Goal: Information Seeking & Learning: Learn about a topic

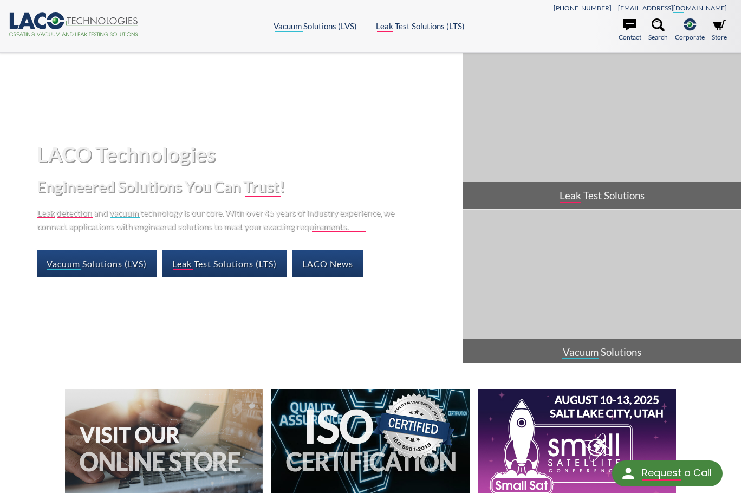
drag, startPoint x: 249, startPoint y: 357, endPoint x: 250, endPoint y: 348, distance: 8.7
click at [249, 357] on div "LACO Technologies Engineered Solutions You Can Trust! Leak detection and vacuum…" at bounding box center [370, 208] width 741 height 310
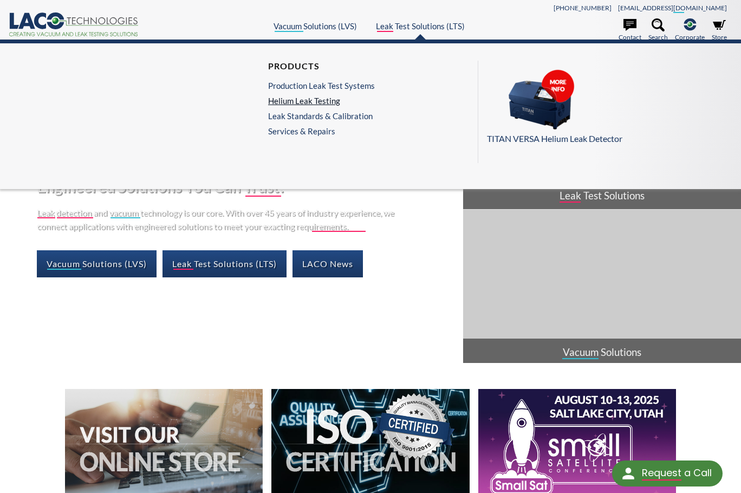
click at [329, 99] on link "Helium Leak Testing" at bounding box center [321, 101] width 107 height 10
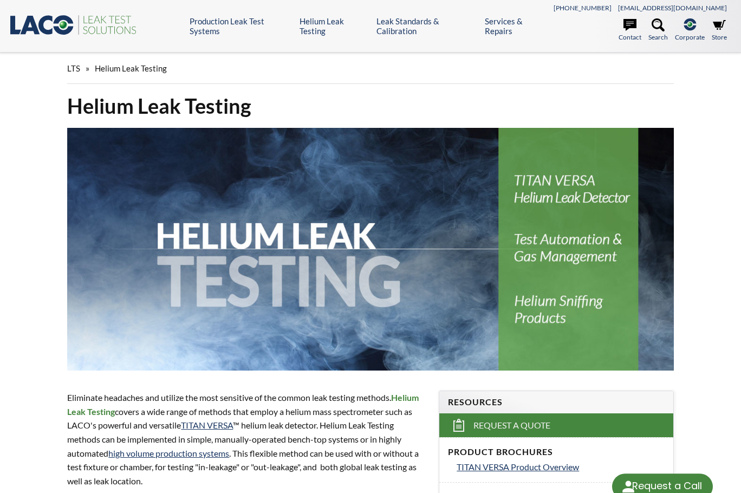
select select "Dil Çeviri Widget'ı"
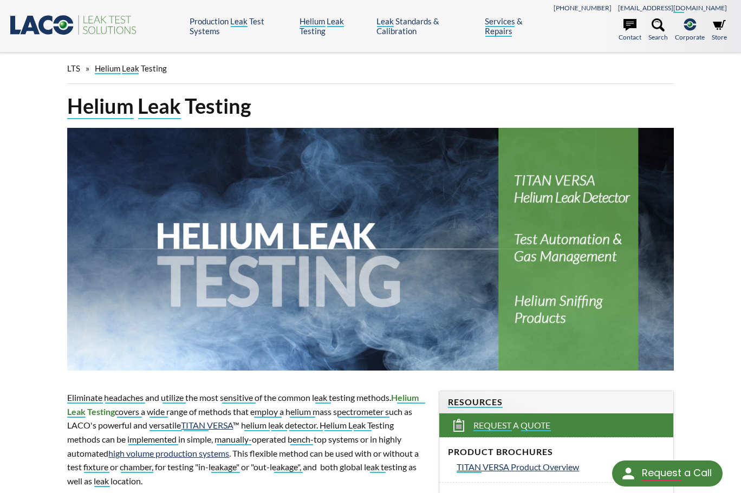
click at [374, 390] on div "Eliminate headaches and utilize the most sensitive of the common leak testing m…" at bounding box center [247, 457] width 372 height 168
click at [277, 364] on img at bounding box center [370, 249] width 606 height 243
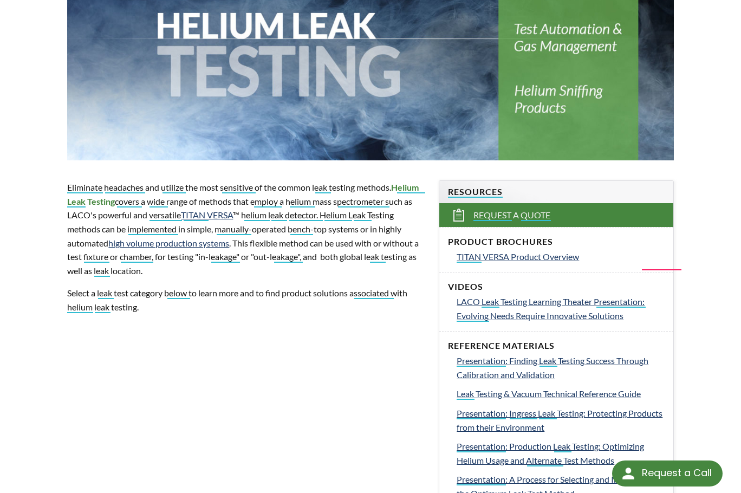
scroll to position [325, 0]
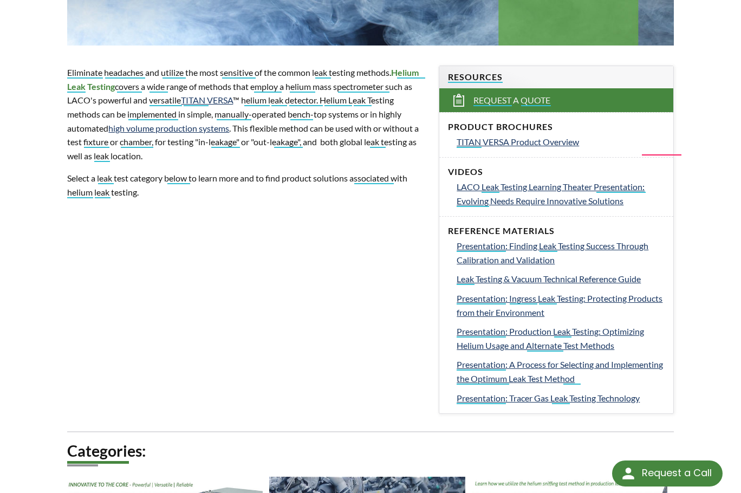
click at [347, 225] on div "Helium Leak Testing Eliminate headaches and utilize the most sensitive of the c…" at bounding box center [370, 272] width 693 height 1009
click at [526, 138] on span "TITAN VERSA Product Overview" at bounding box center [518, 142] width 122 height 10
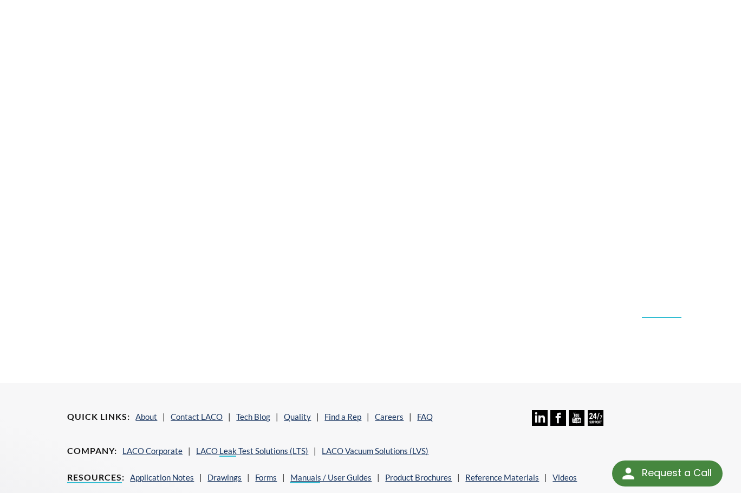
select select "Dil Çeviri Widget'ı"
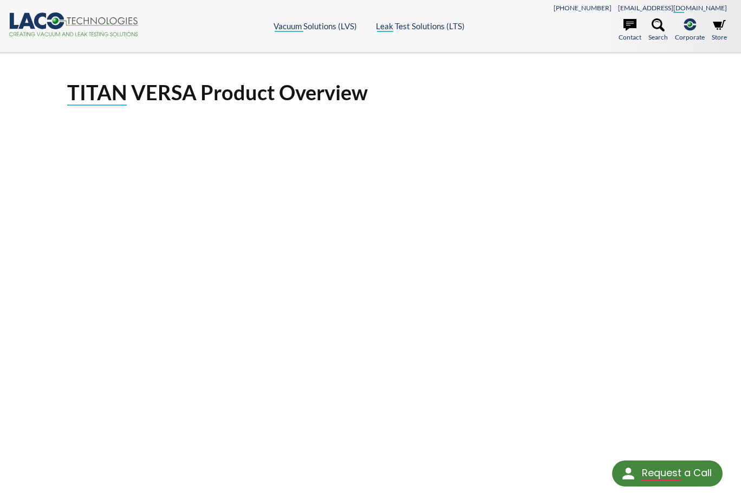
drag, startPoint x: 451, startPoint y: 84, endPoint x: 458, endPoint y: 82, distance: 7.9
click at [451, 84] on h1 "TITAN VERSA Product Overview" at bounding box center [370, 92] width 606 height 27
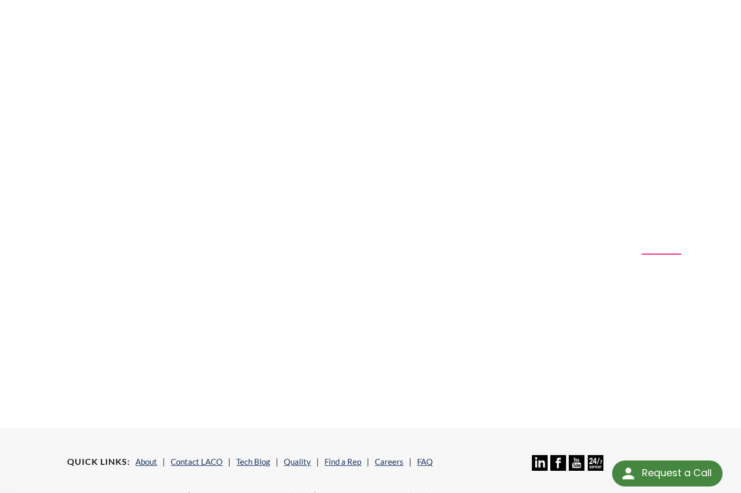
scroll to position [271, 0]
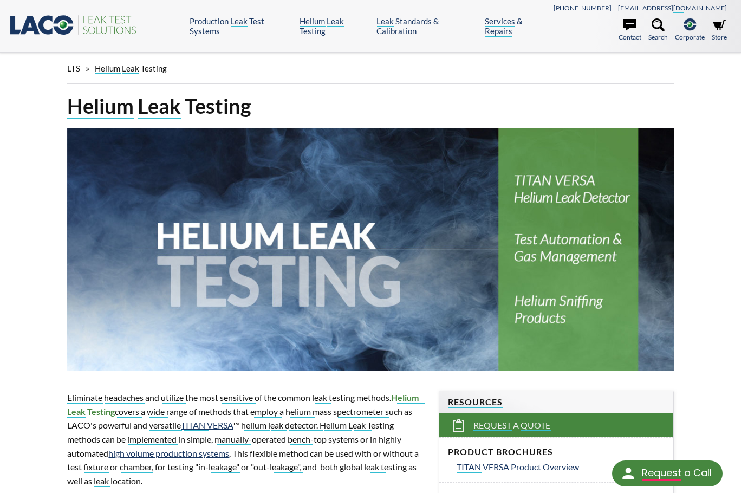
click at [691, 80] on div "LTS » Helium Leak Testing" at bounding box center [370, 73] width 693 height 40
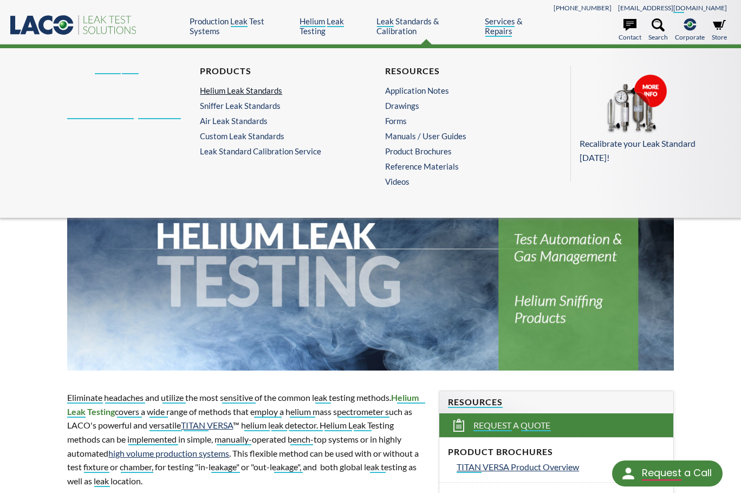
click at [271, 93] on link "Helium Leak Standards" at bounding box center [275, 91] width 150 height 10
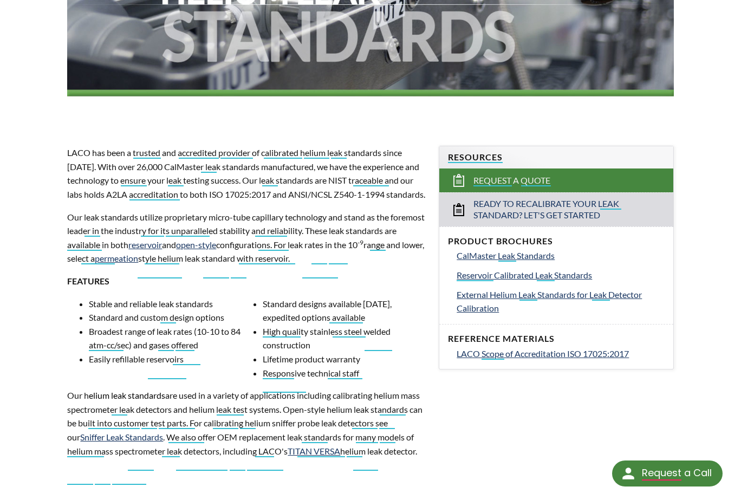
scroll to position [271, 0]
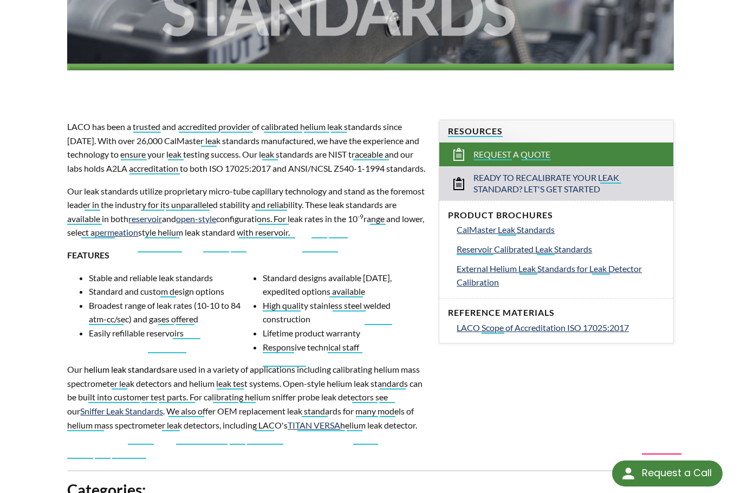
click at [257, 175] on p "LACO has been a trusted and accredited provider of calibrated helium leak stand…" at bounding box center [246, 147] width 359 height 55
click at [181, 175] on p "LACO has been a trusted and accredited provider of calibrated helium leak stand…" at bounding box center [246, 147] width 359 height 55
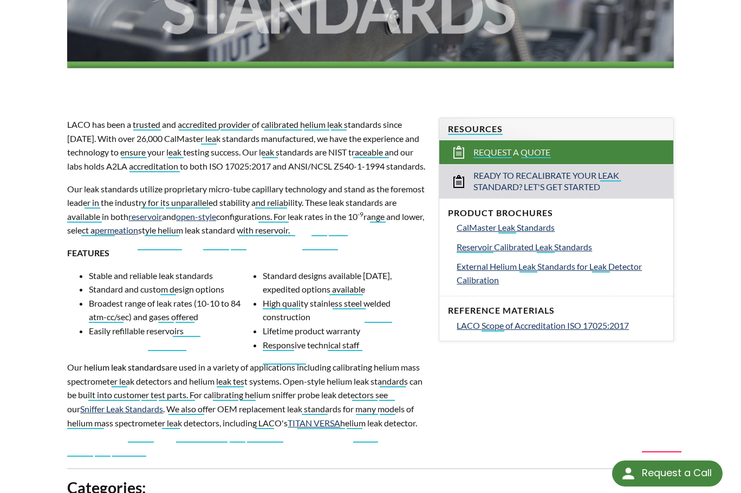
scroll to position [433, 0]
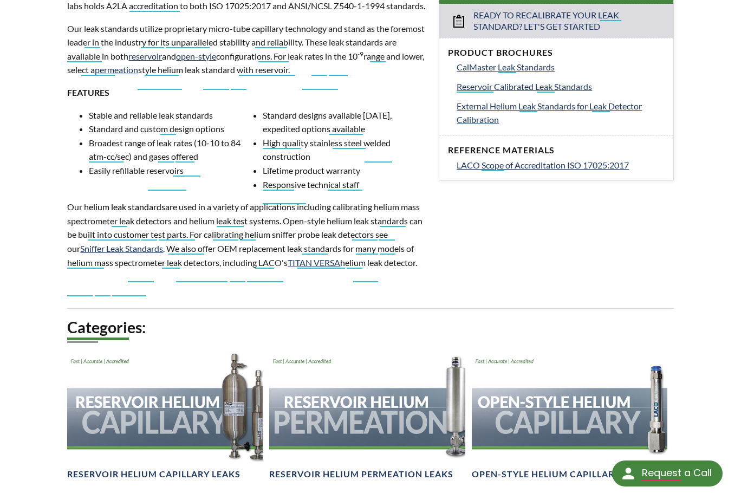
click at [334, 290] on div "LACO has been a trusted and accredited provider of calibrated helium leak stand…" at bounding box center [246, 123] width 359 height 333
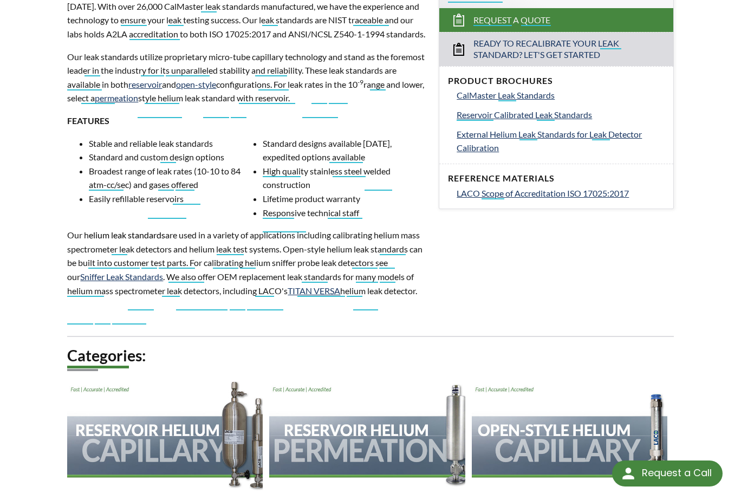
scroll to position [379, 0]
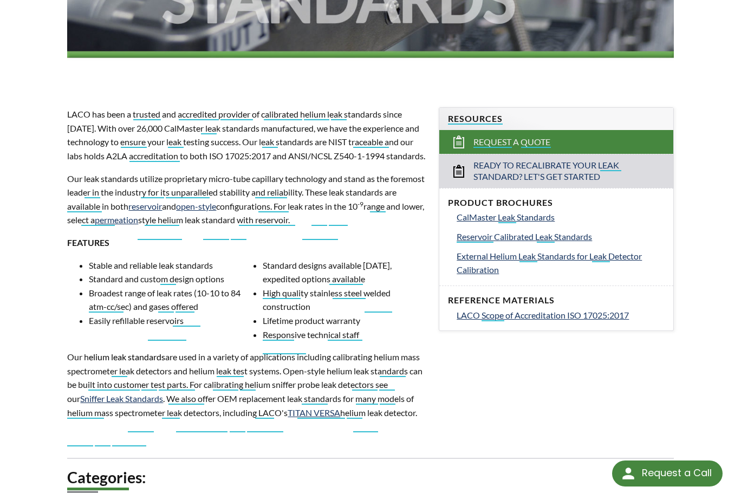
click at [383, 328] on li "Lifetime product warranty" at bounding box center [344, 321] width 163 height 14
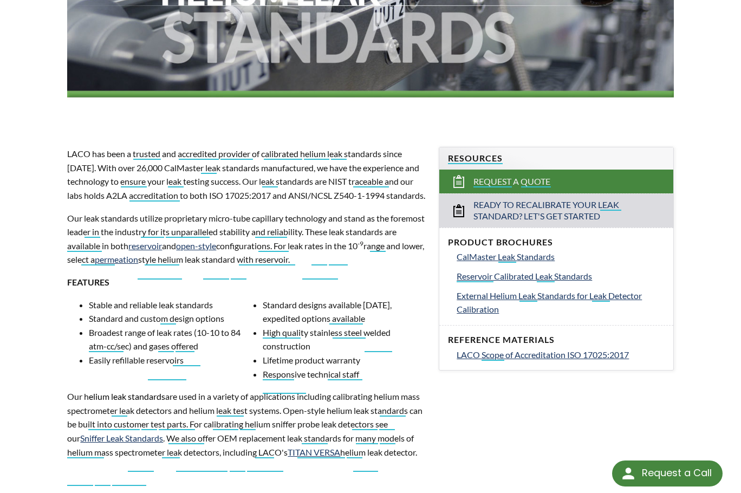
scroll to position [175, 0]
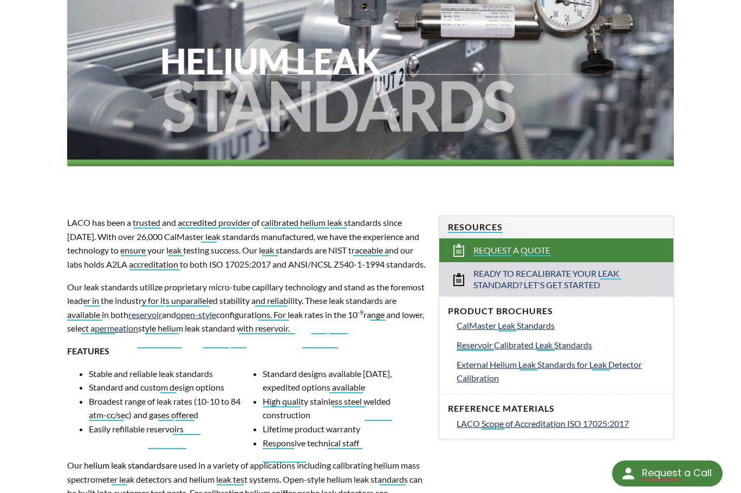
click at [269, 286] on div "LACO has been a trusted and accredited provider of calibrated helium leak stand…" at bounding box center [246, 382] width 359 height 333
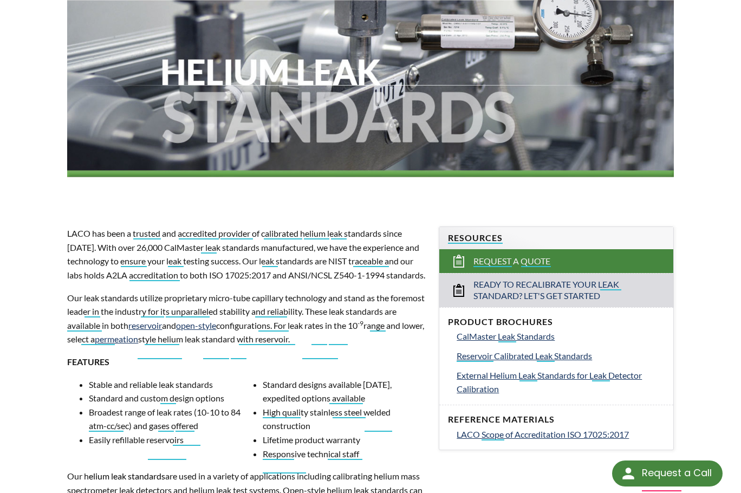
scroll to position [12, 0]
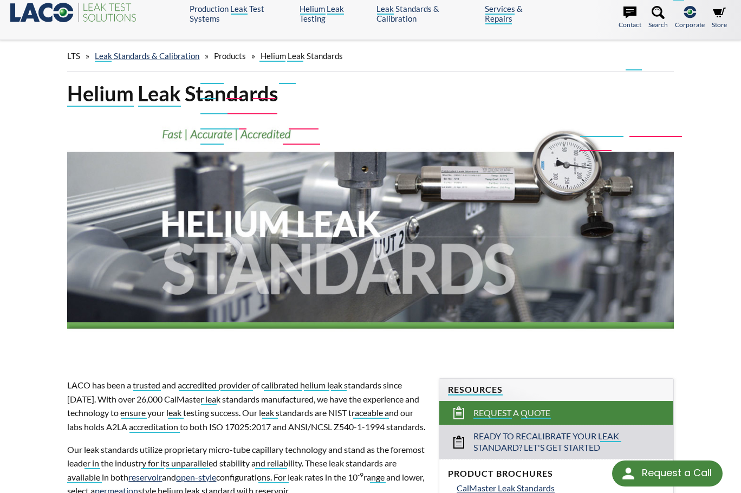
click at [256, 354] on img at bounding box center [370, 236] width 606 height 243
click at [252, 354] on img at bounding box center [370, 236] width 606 height 243
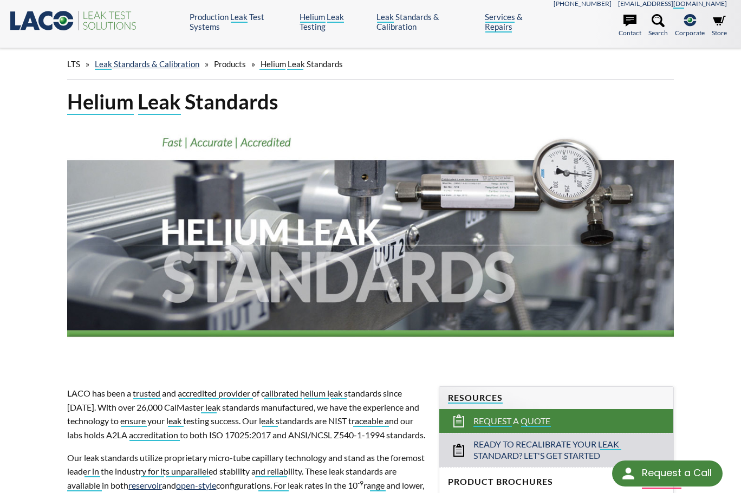
scroll to position [0, 0]
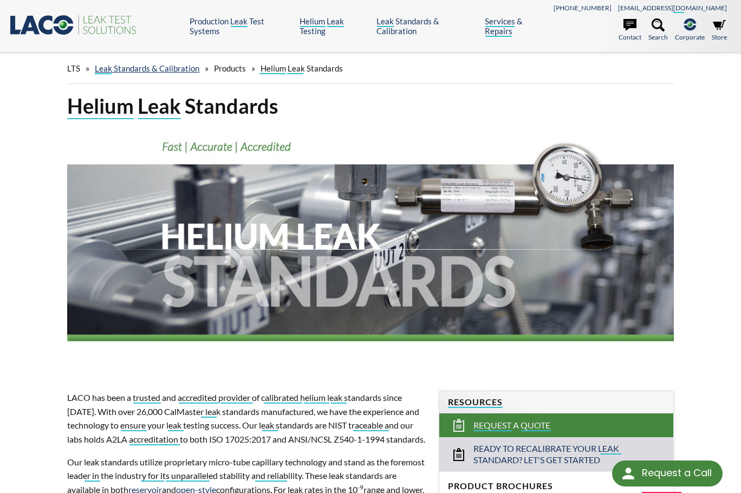
click at [356, 104] on h1 "Helium Leak Standards" at bounding box center [370, 106] width 606 height 27
click at [632, 31] on icon at bounding box center [630, 24] width 13 height 13
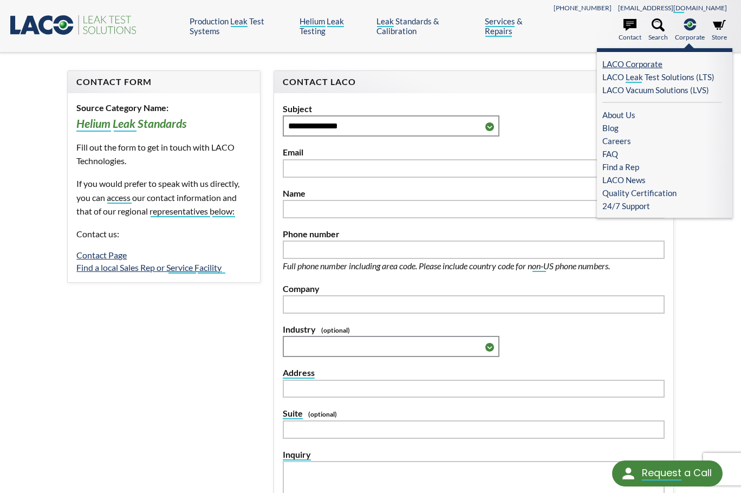
click at [645, 63] on link "LACO Corporate" at bounding box center [661, 63] width 119 height 13
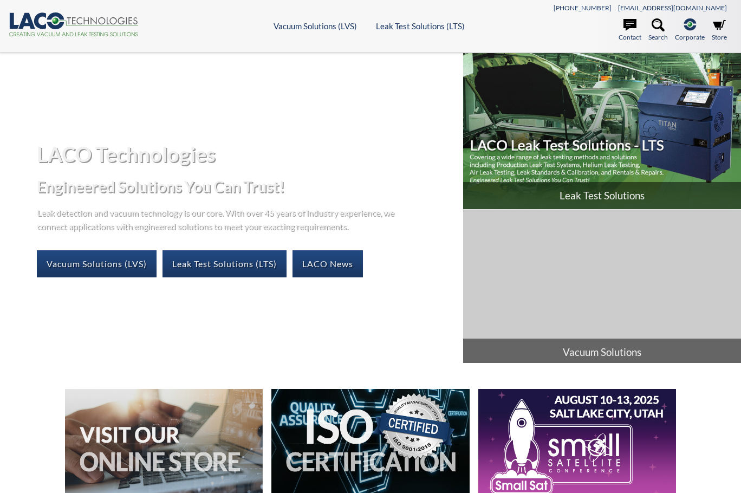
select select "Dil Çeviri Widget'ı"
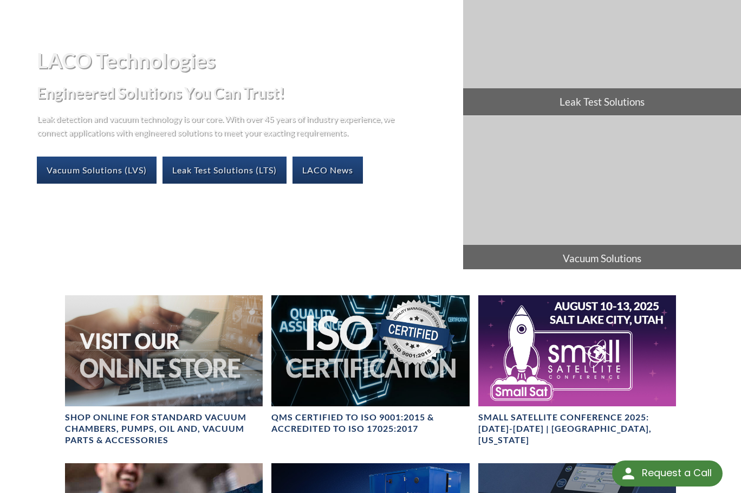
scroll to position [108, 0]
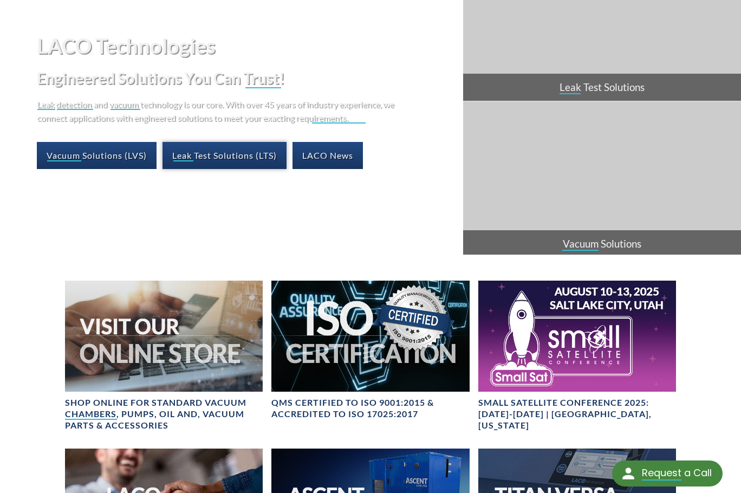
click at [245, 155] on link "Leak Test Solutions (LTS)" at bounding box center [225, 155] width 124 height 27
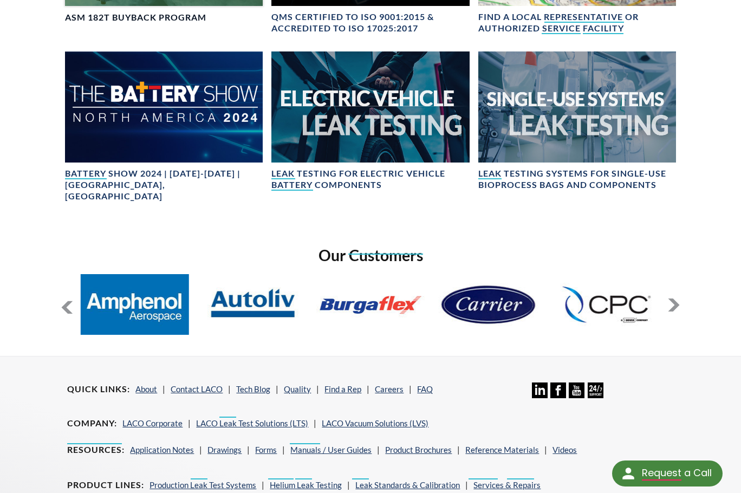
scroll to position [698, 0]
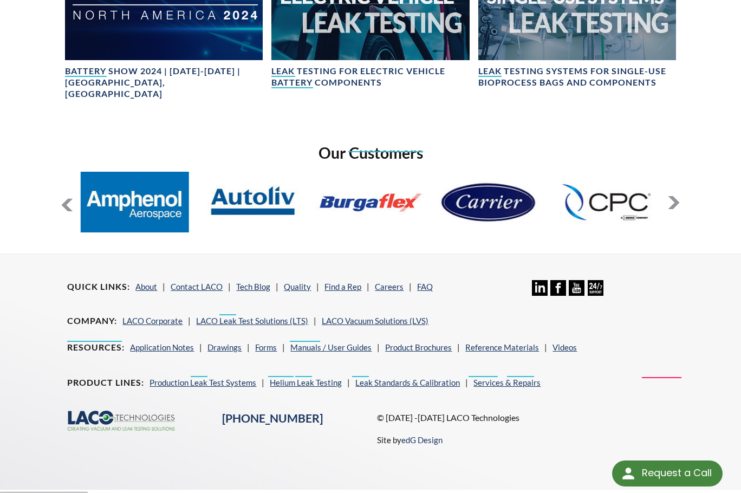
click at [676, 196] on button at bounding box center [673, 202] width 13 height 13
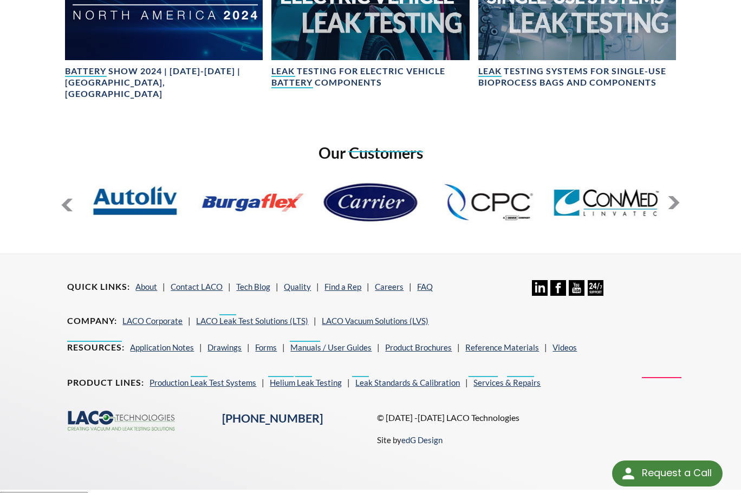
click at [676, 196] on button at bounding box center [673, 202] width 13 height 13
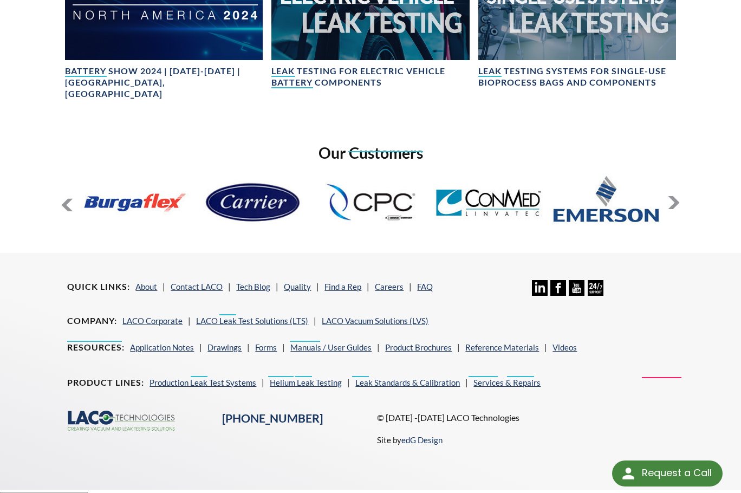
click at [676, 196] on button at bounding box center [673, 202] width 13 height 13
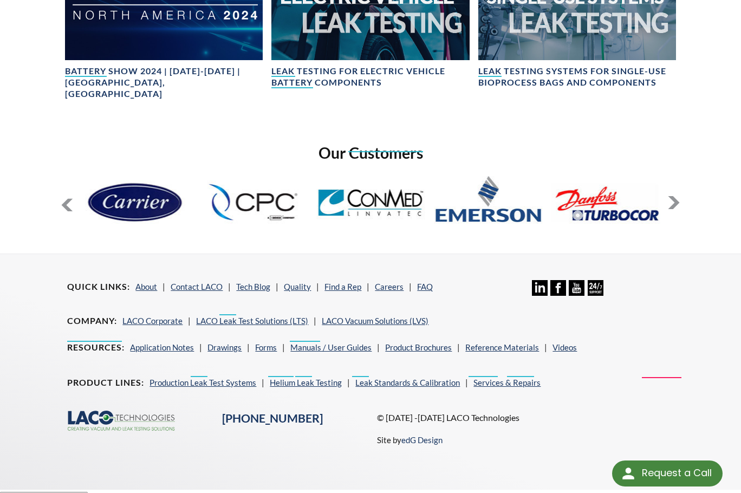
click at [676, 196] on button at bounding box center [673, 202] width 13 height 13
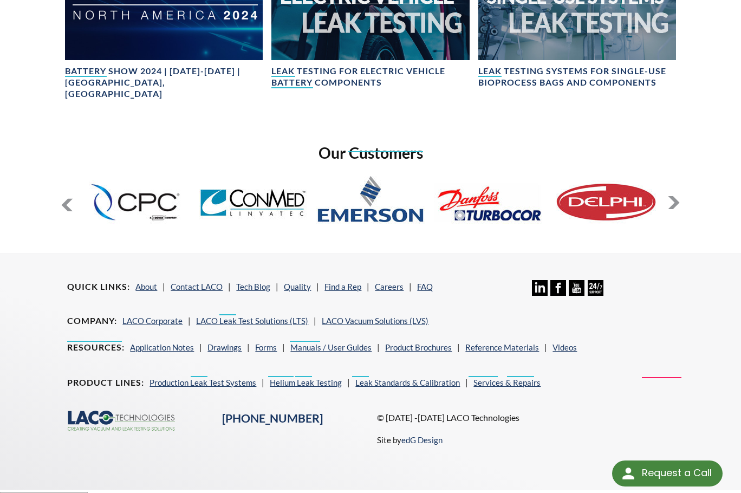
click at [676, 196] on button at bounding box center [673, 202] width 13 height 13
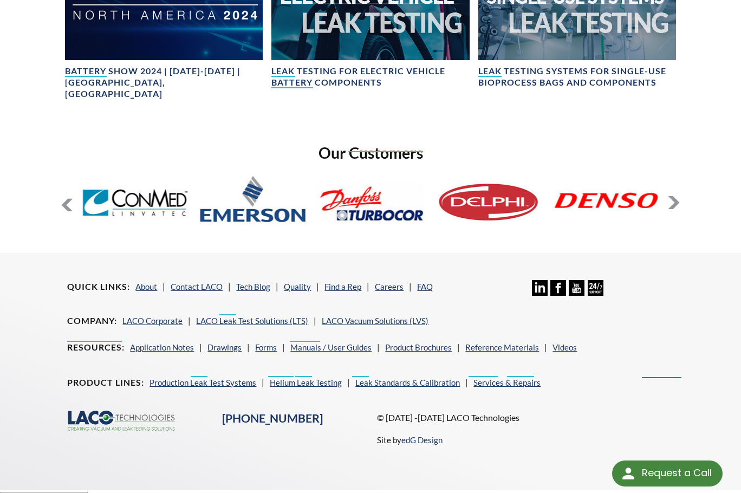
click at [676, 196] on button at bounding box center [673, 202] width 13 height 13
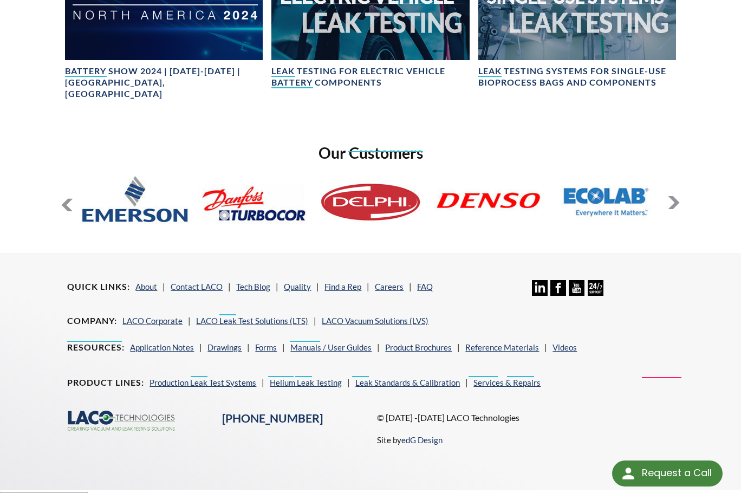
click at [676, 196] on button at bounding box center [673, 202] width 13 height 13
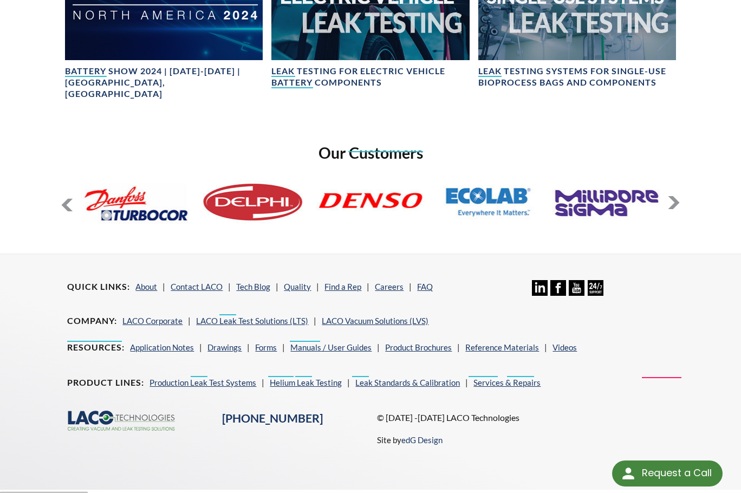
click at [676, 196] on button at bounding box center [673, 202] width 13 height 13
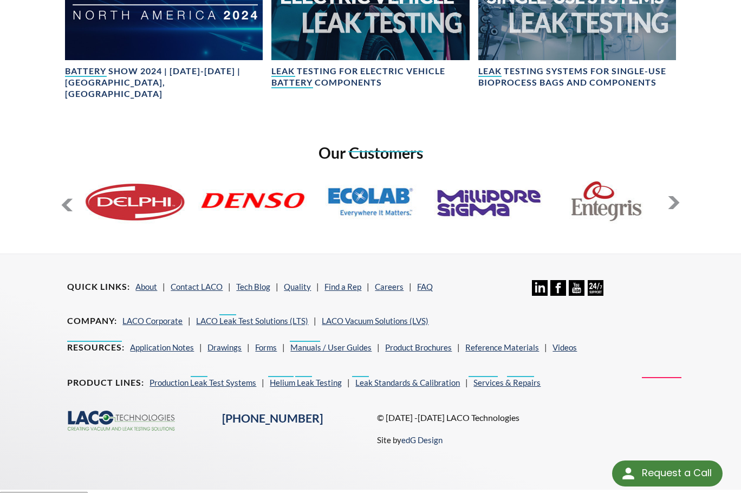
click at [676, 196] on button at bounding box center [673, 202] width 13 height 13
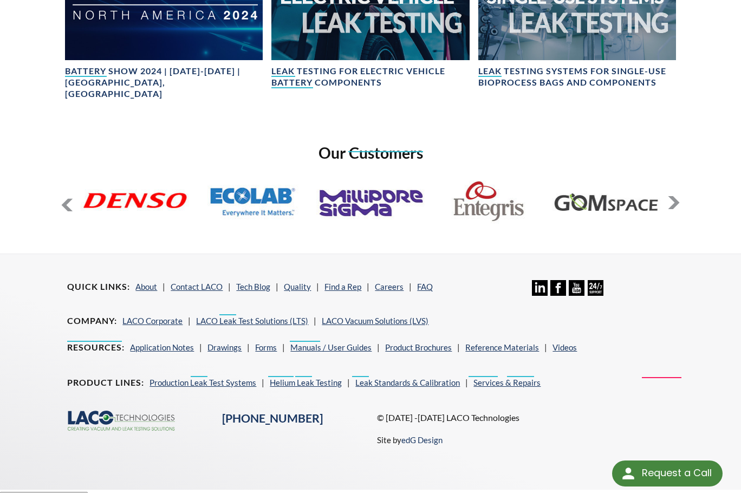
click at [676, 196] on button at bounding box center [673, 202] width 13 height 13
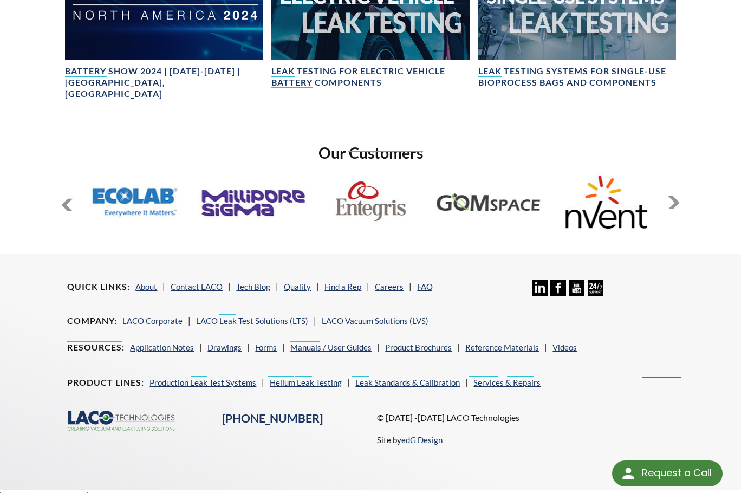
click at [676, 196] on button at bounding box center [673, 202] width 13 height 13
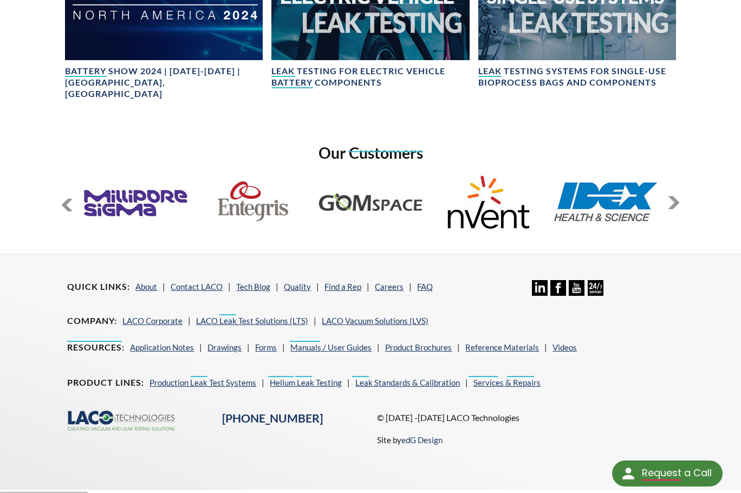
click at [272, 454] on div "Quick Links About Contact LACO Tech Blog Quality Find a Rep Careers FAQ Linkedi…" at bounding box center [370, 363] width 619 height 218
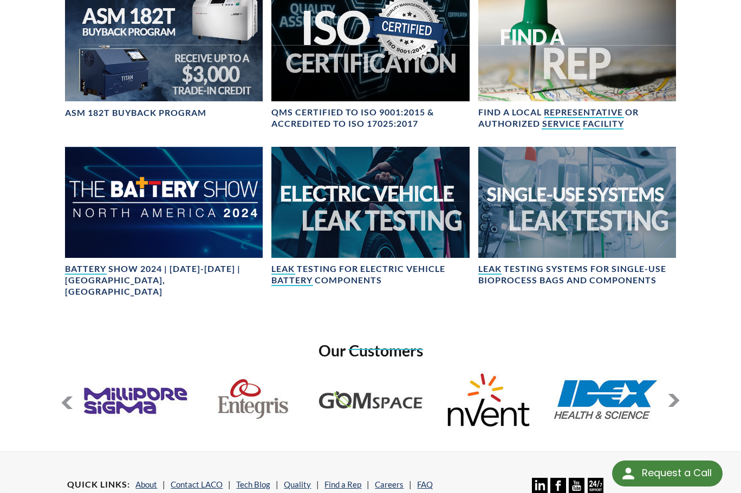
scroll to position [482, 0]
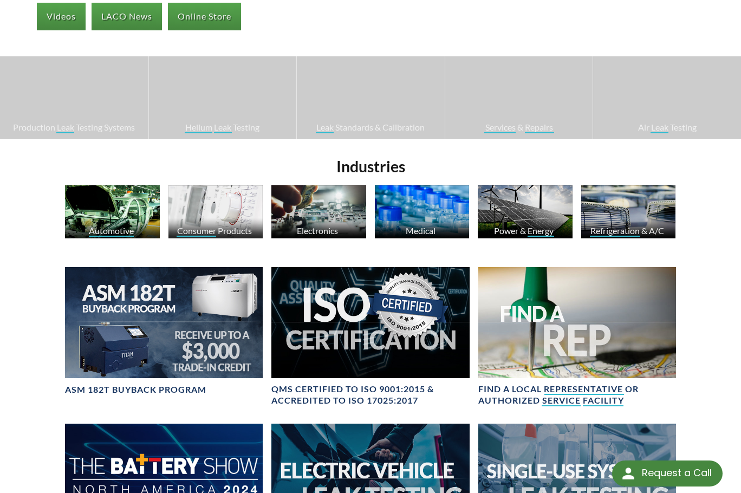
scroll to position [48, 0]
